Goal: Information Seeking & Learning: Learn about a topic

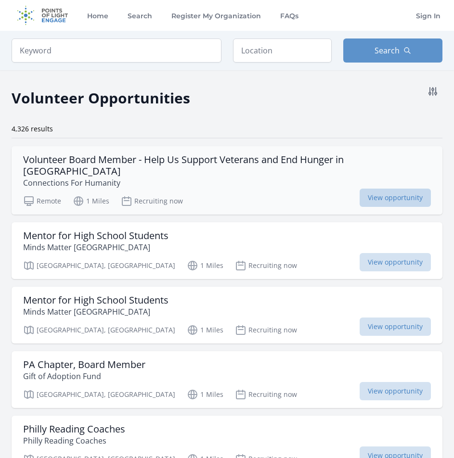
click at [375, 189] on span "View opportunity" at bounding box center [394, 198] width 71 height 18
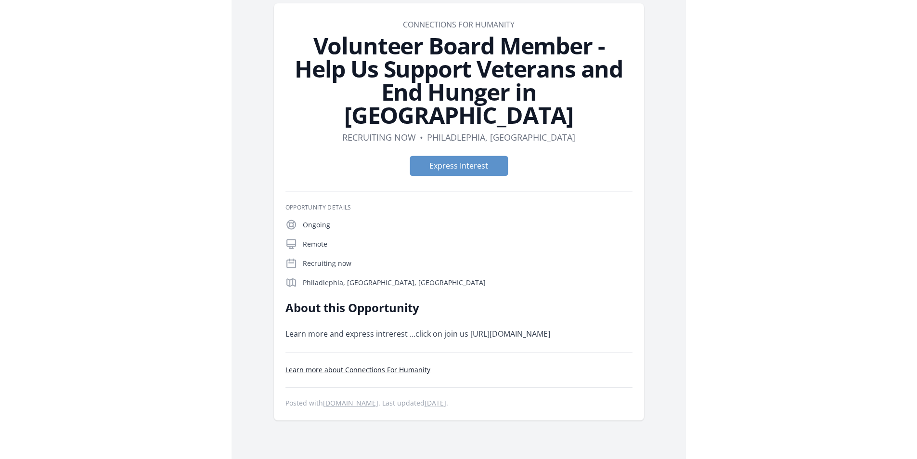
scroll to position [96, 0]
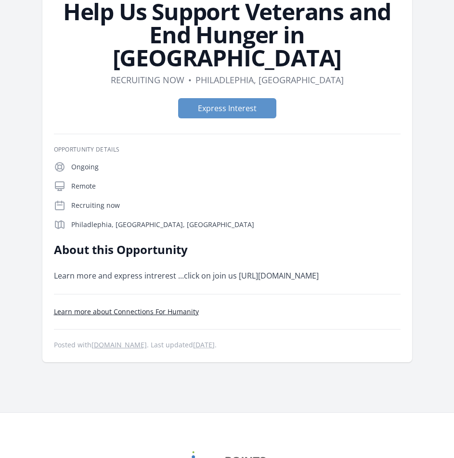
drag, startPoint x: 336, startPoint y: 252, endPoint x: 237, endPoint y: 256, distance: 98.7
click at [237, 269] on p "Learn more and express intrerest ...click on join us https://www.cfhphilly.org/" at bounding box center [194, 275] width 281 height 13
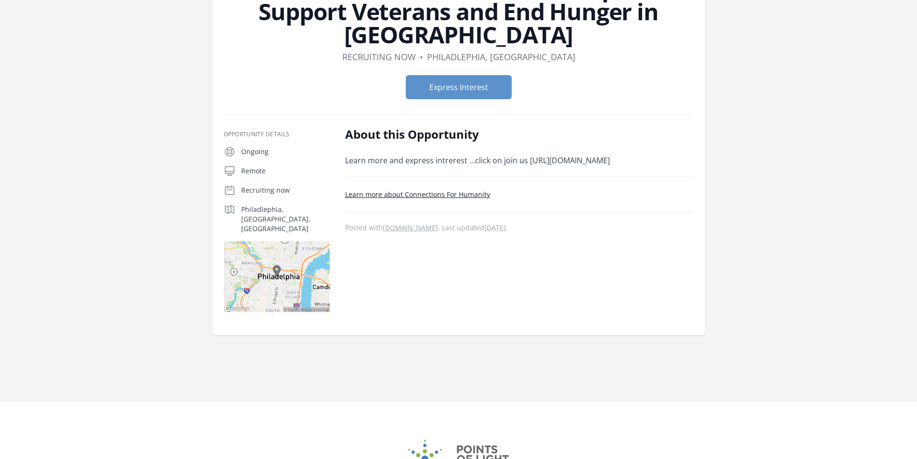
click at [434, 197] on link "Learn more about Connections For Humanity" at bounding box center [417, 194] width 145 height 9
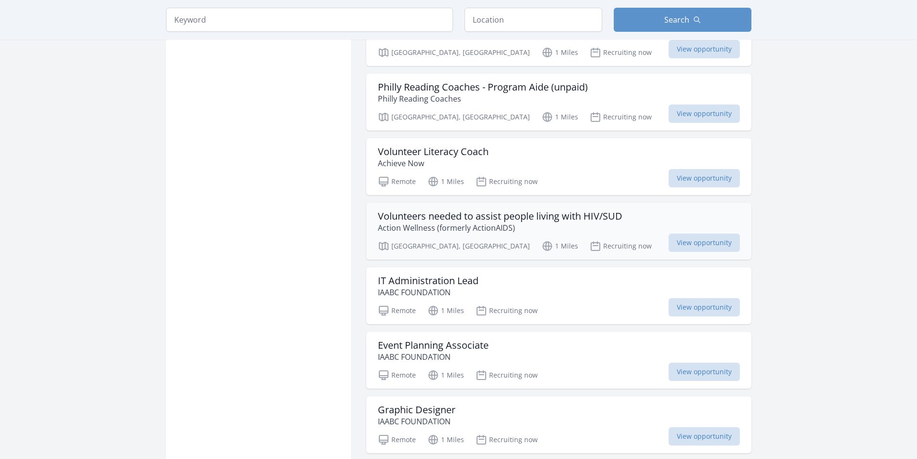
scroll to position [914, 0]
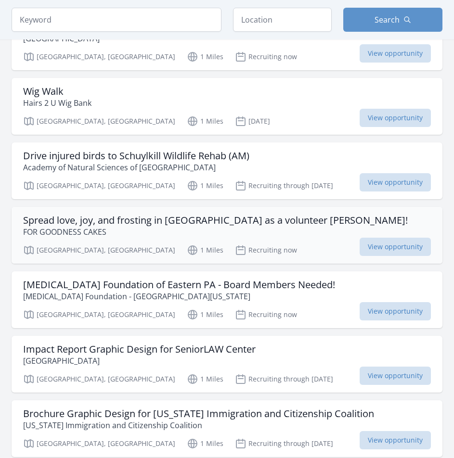
scroll to position [2310, 0]
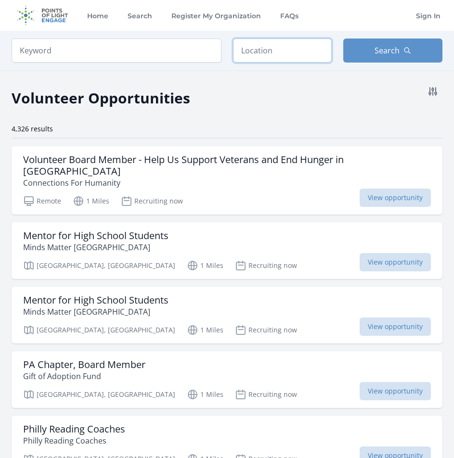
click at [256, 51] on input "text" at bounding box center [282, 50] width 99 height 24
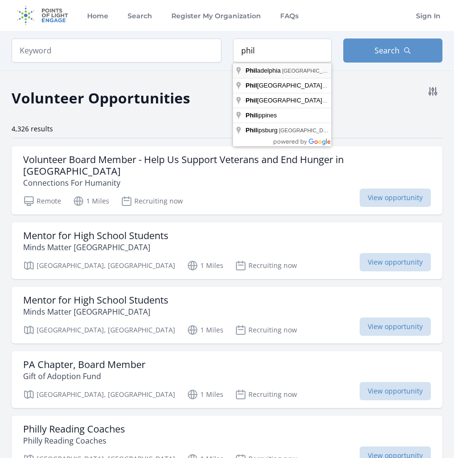
type input "Philadelphia, PA, USA"
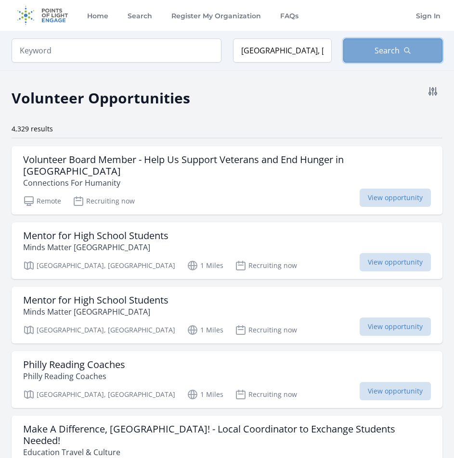
click at [385, 55] on span "Search" at bounding box center [386, 51] width 25 height 12
click at [366, 52] on button "Search" at bounding box center [392, 50] width 99 height 24
click at [434, 91] on icon at bounding box center [433, 92] width 12 height 12
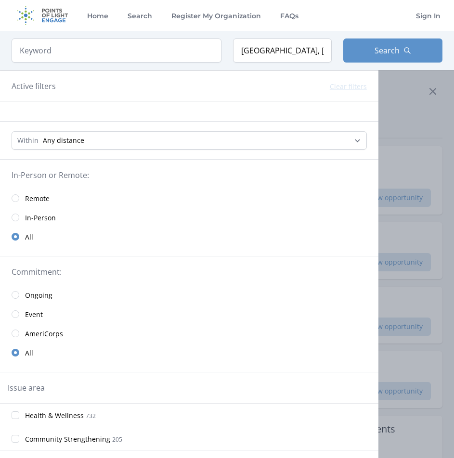
click at [21, 201] on link "Remote" at bounding box center [189, 198] width 378 height 19
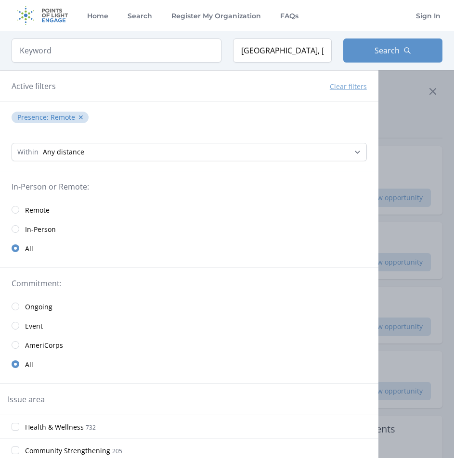
click at [16, 215] on link "Remote" at bounding box center [189, 209] width 378 height 19
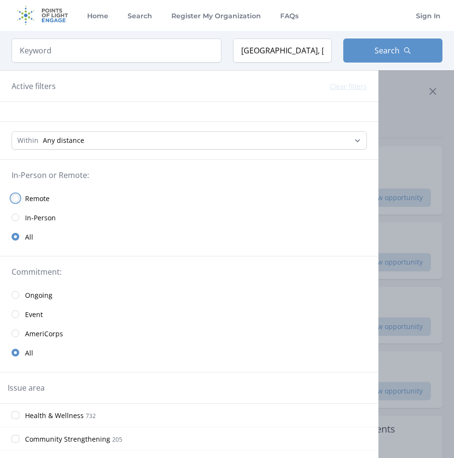
click at [15, 197] on input "radio" at bounding box center [16, 198] width 8 height 8
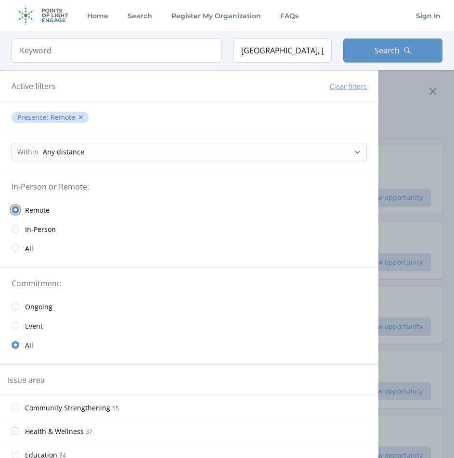
click at [17, 209] on input "radio" at bounding box center [16, 210] width 8 height 8
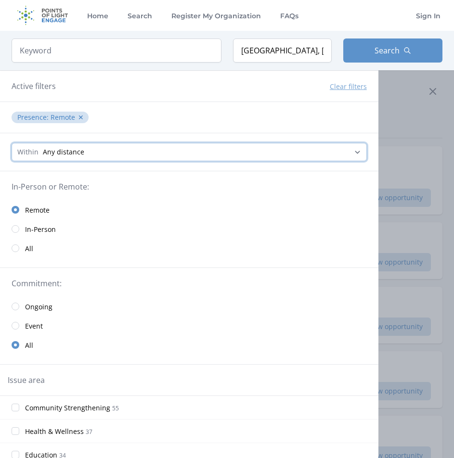
click at [98, 154] on select "Any distance , 5 Miles , 20 Miles , 50 Miles , 100 Miles" at bounding box center [189, 152] width 355 height 18
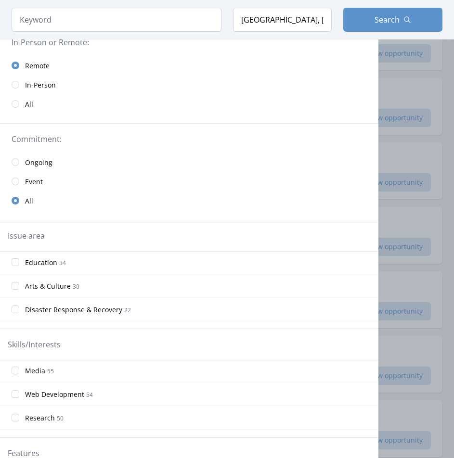
scroll to position [96, 0]
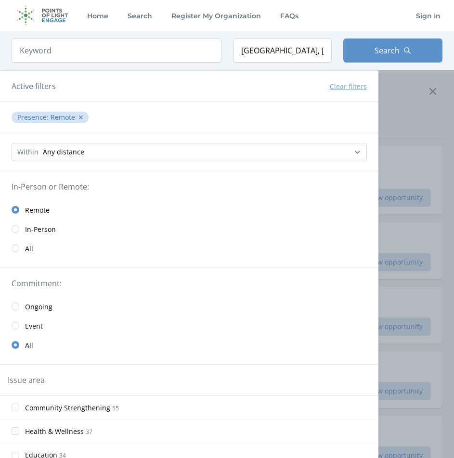
click at [388, 121] on div at bounding box center [227, 229] width 454 height 458
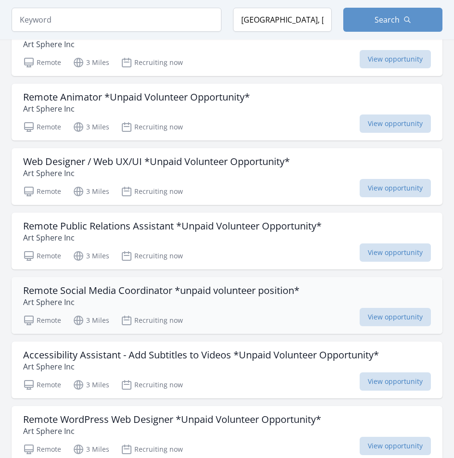
scroll to position [2213, 0]
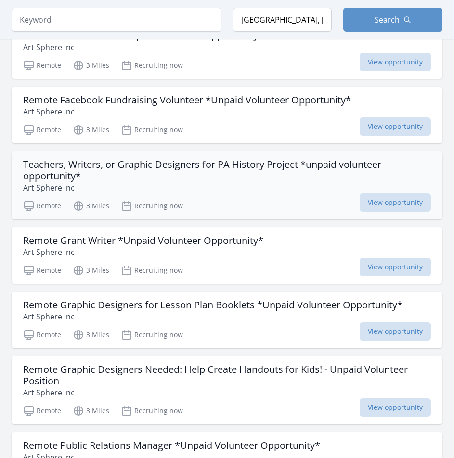
scroll to position [3513, 0]
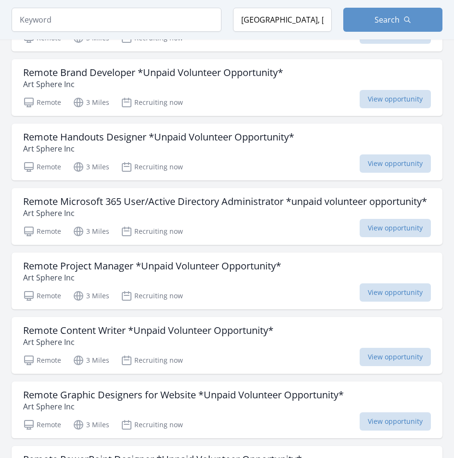
scroll to position [3994, 0]
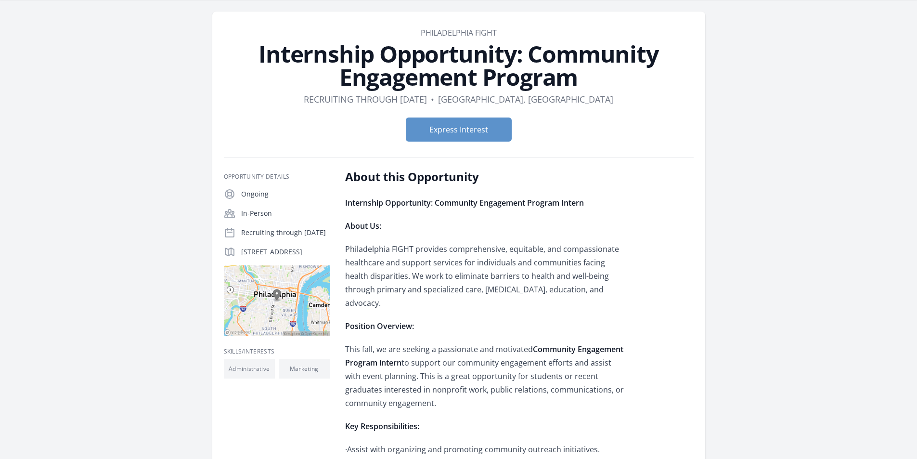
scroll to position [48, 0]
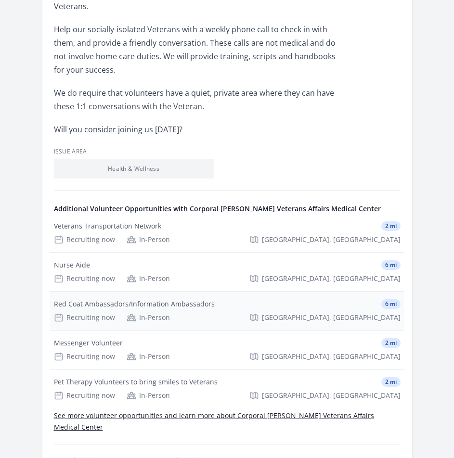
scroll to position [241, 0]
